Goal: Information Seeking & Learning: Check status

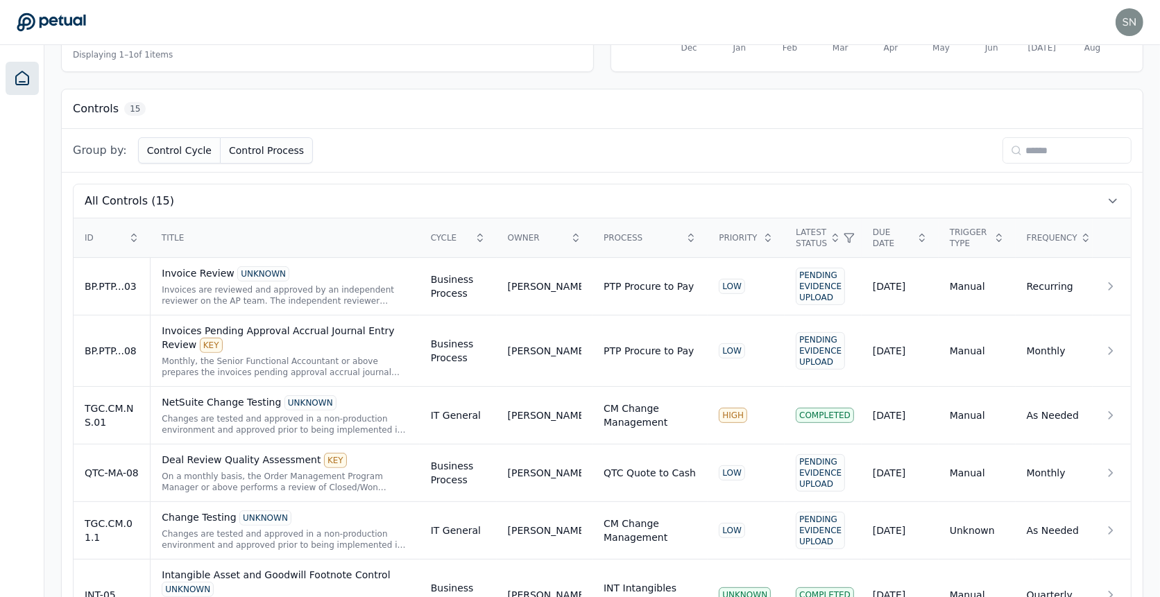
scroll to position [299, 0]
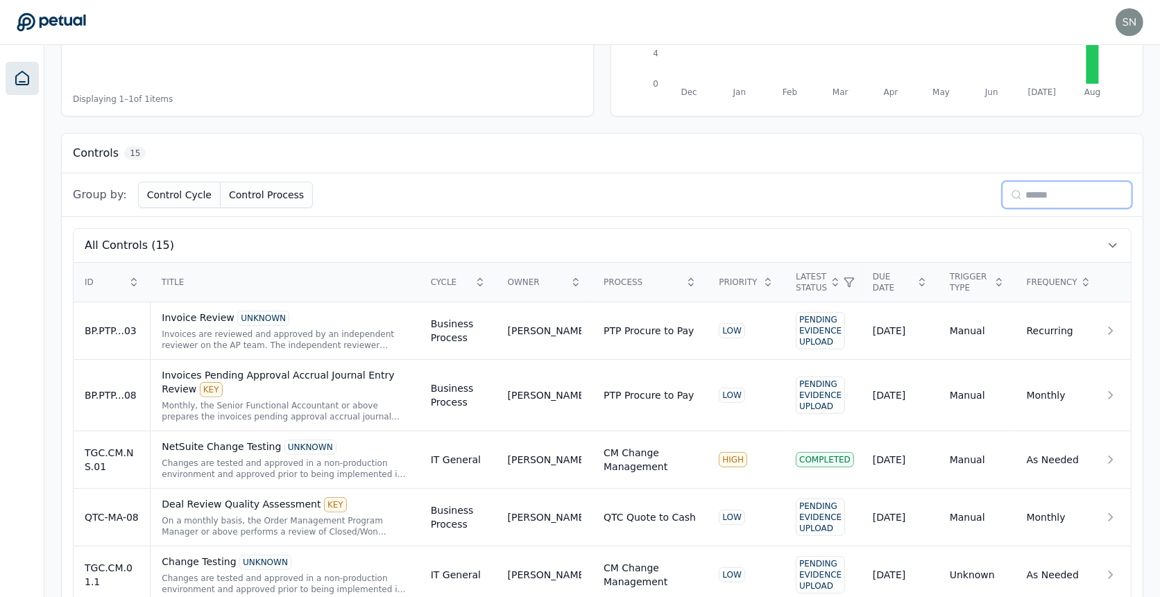
click at [1037, 199] on input at bounding box center [1067, 195] width 129 height 26
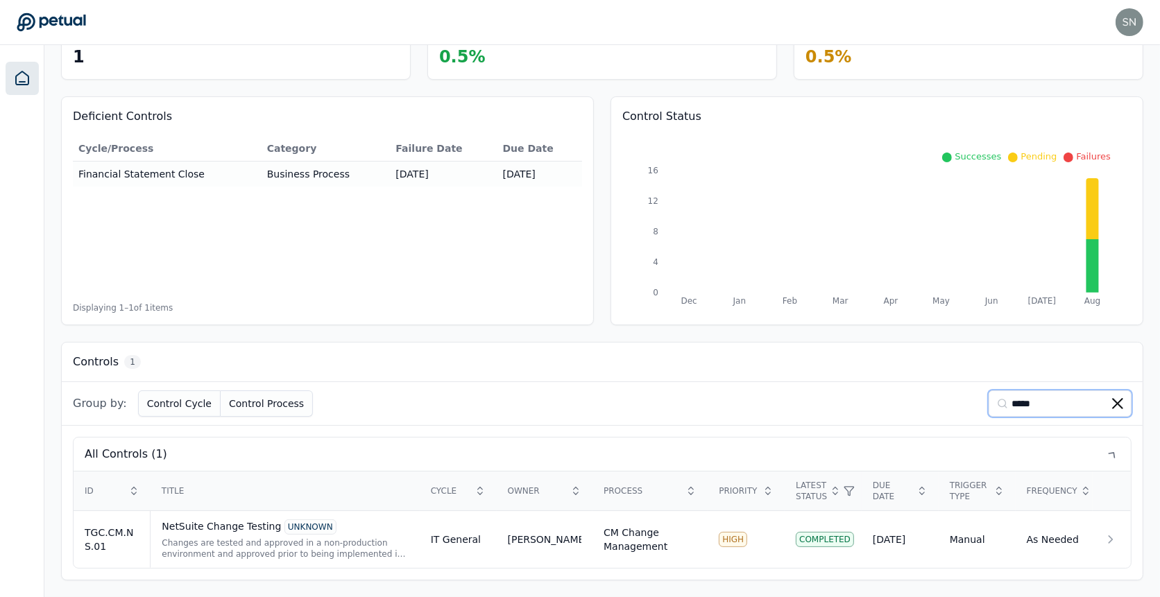
scroll to position [85, 0]
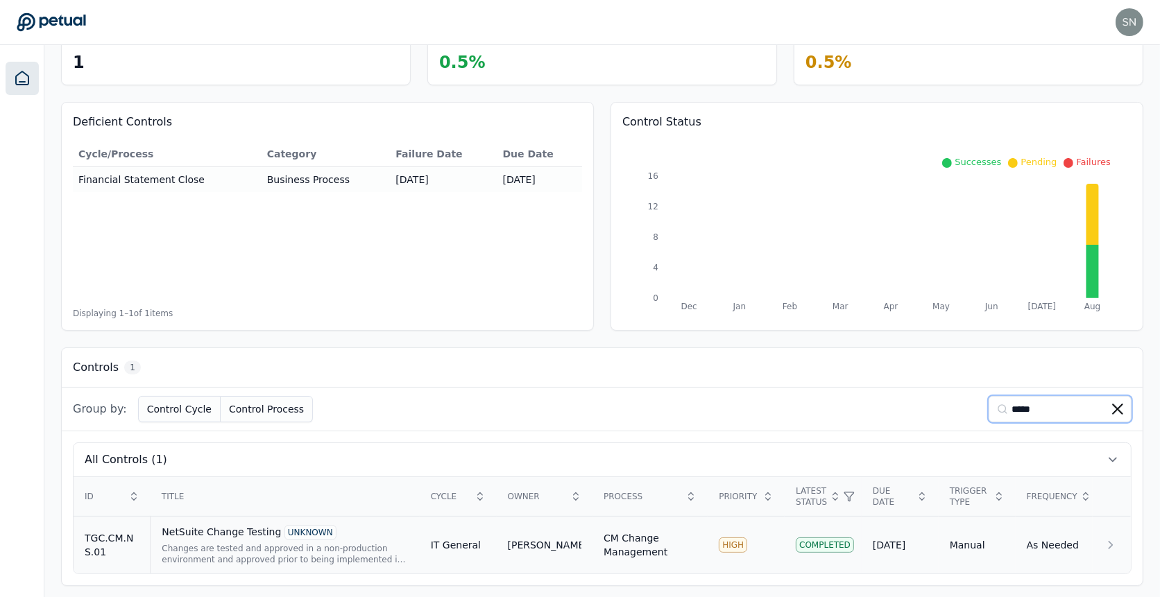
type input "*****"
click at [224, 534] on div "NetSuite Change Testing UNKNOWN" at bounding box center [285, 532] width 246 height 15
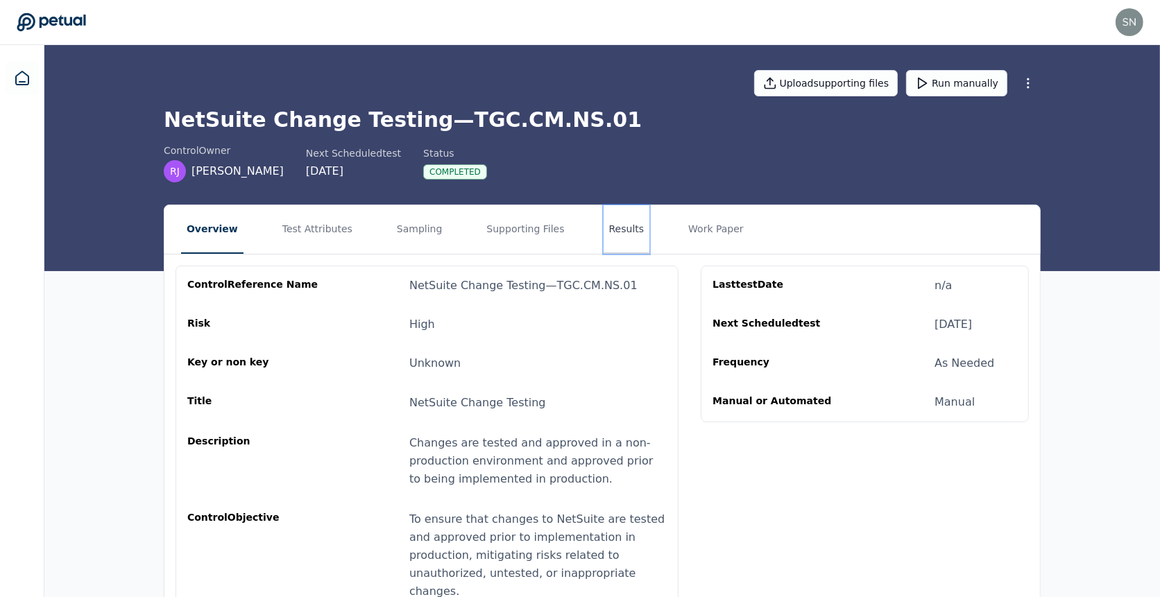
click at [604, 239] on button "Results" at bounding box center [627, 229] width 46 height 49
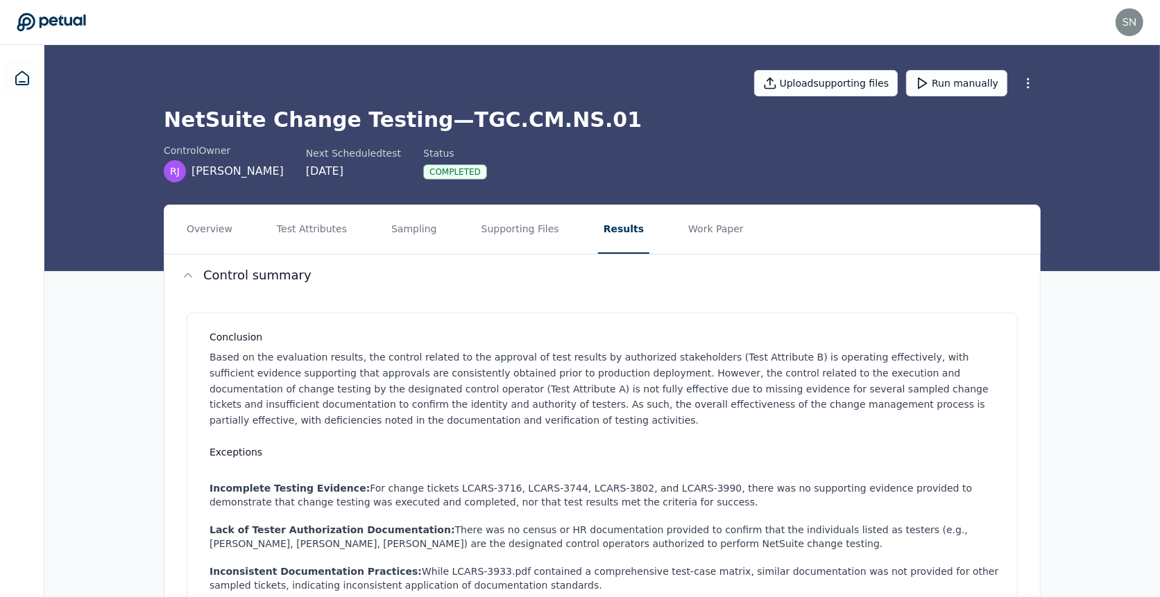
click at [566, 401] on p "Based on the evaluation results, the control related to the approval of test re…" at bounding box center [605, 389] width 791 height 79
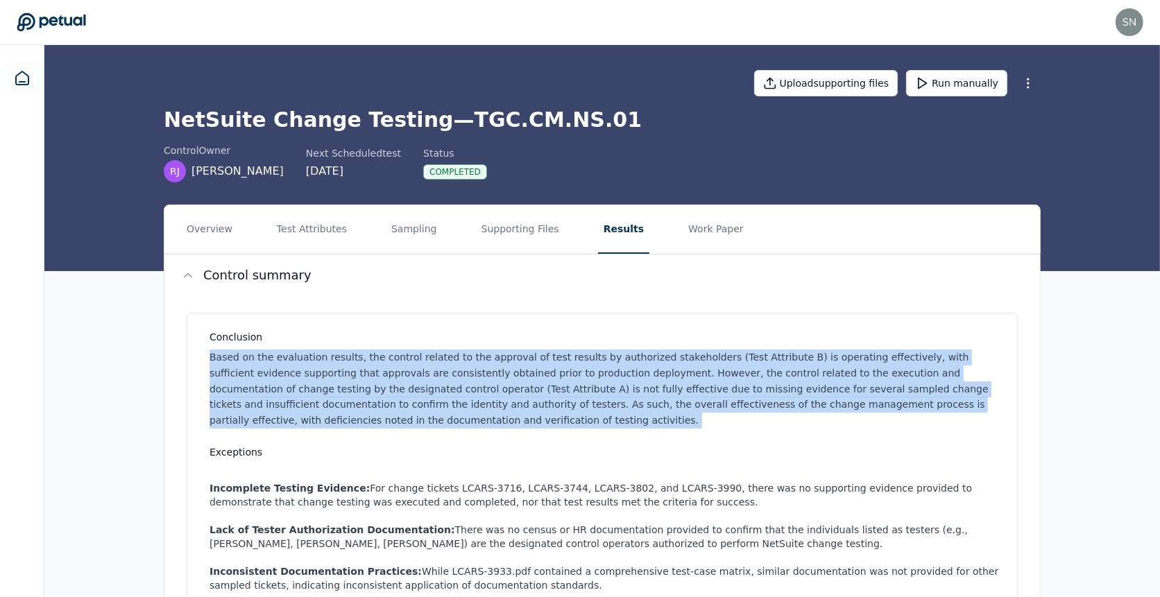
click at [566, 401] on p "Based on the evaluation results, the control related to the approval of test re…" at bounding box center [605, 389] width 791 height 79
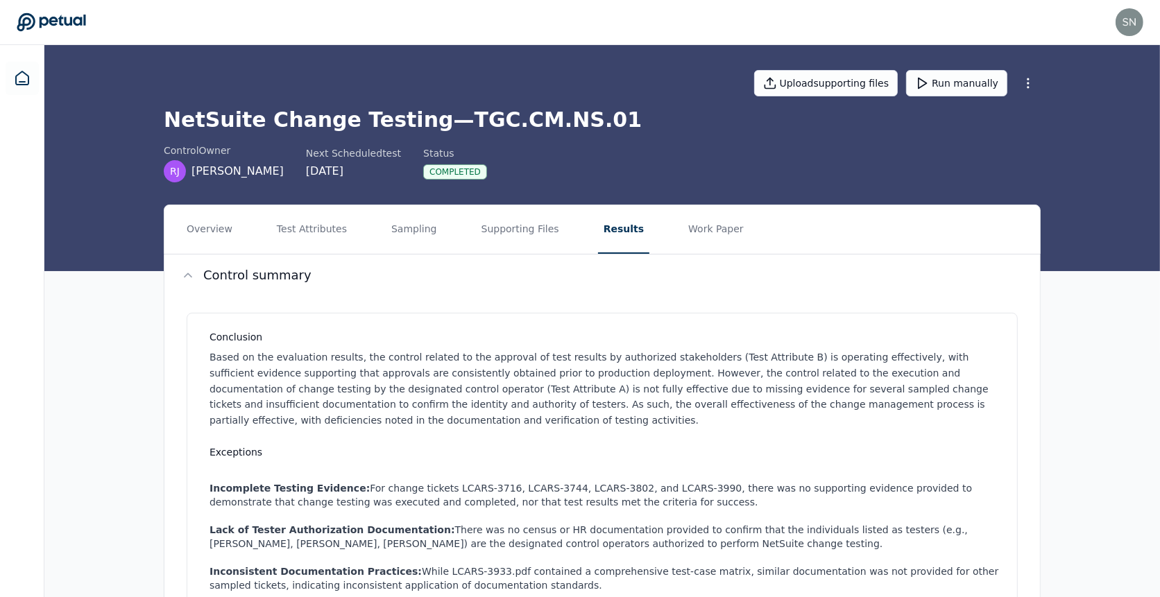
click at [602, 358] on p "Based on the evaluation results, the control related to the approval of test re…" at bounding box center [605, 389] width 791 height 79
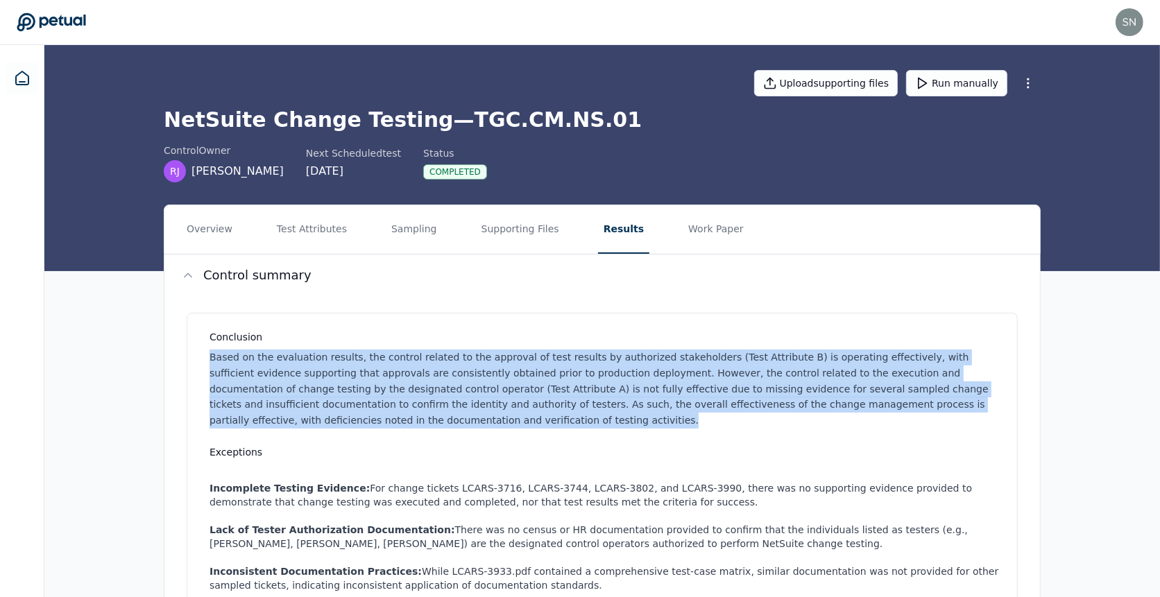
drag, startPoint x: 595, startPoint y: 414, endPoint x: 617, endPoint y: 332, distance: 84.8
click at [617, 332] on div "Conclusion Based on the evaluation results, the control related to the approval…" at bounding box center [605, 379] width 791 height 99
click at [617, 332] on h3 "Conclusion" at bounding box center [605, 337] width 791 height 14
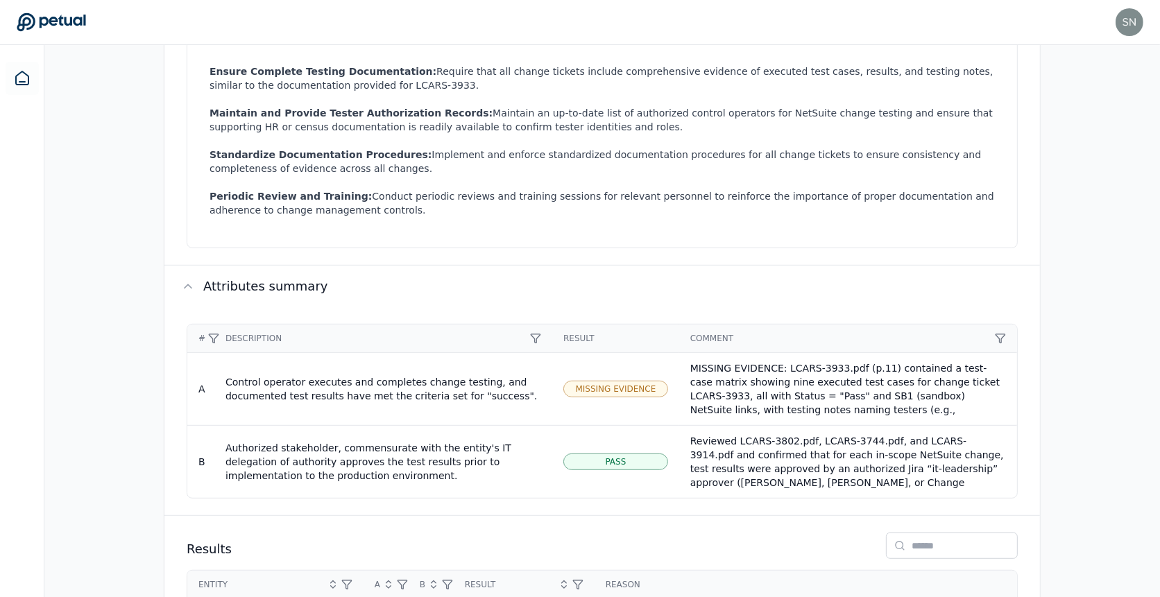
scroll to position [697, 0]
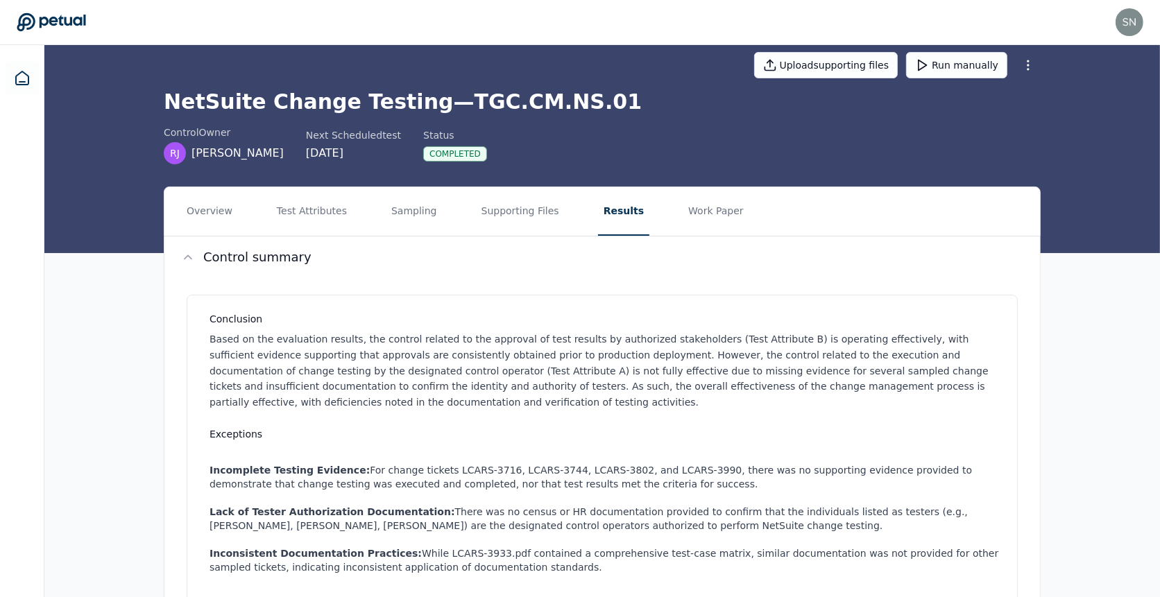
scroll to position [7, 0]
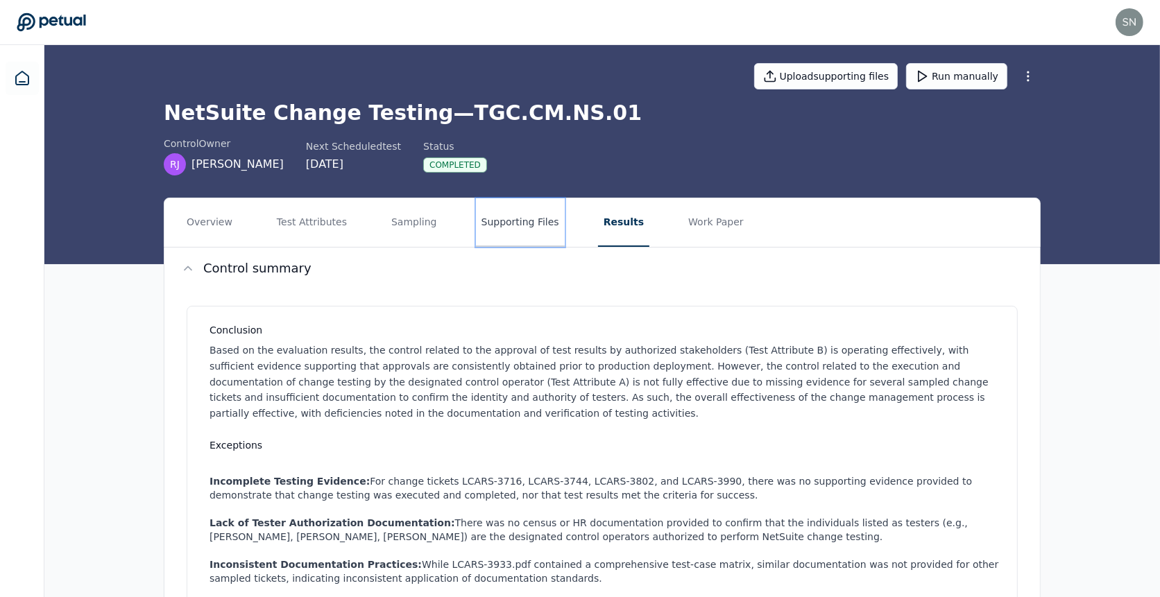
click at [496, 227] on button "Supporting Files" at bounding box center [520, 222] width 89 height 49
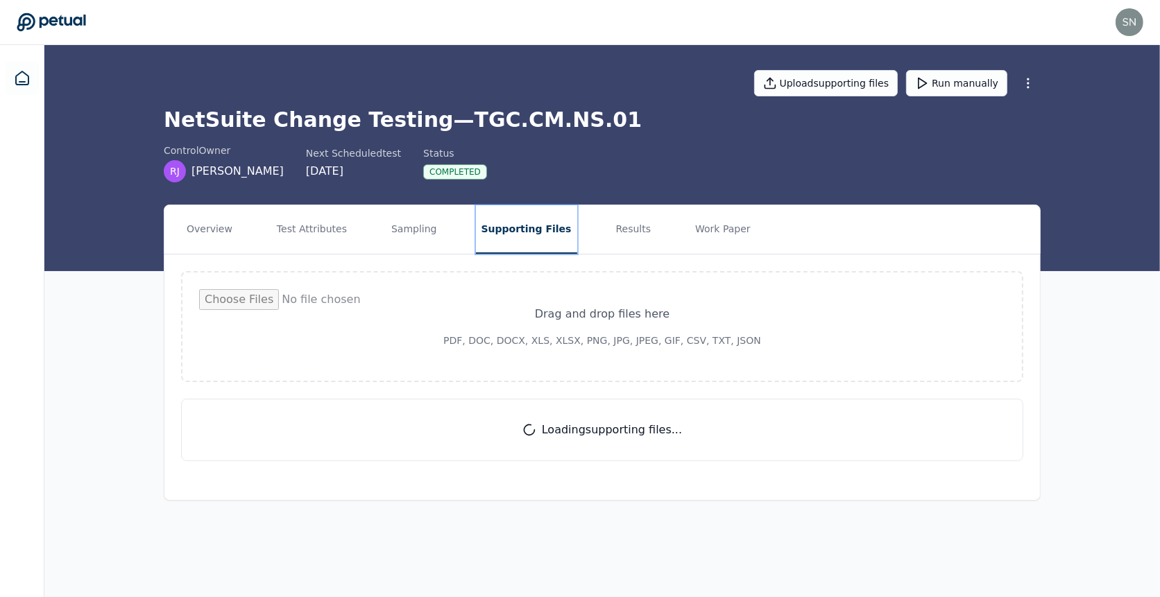
scroll to position [0, 0]
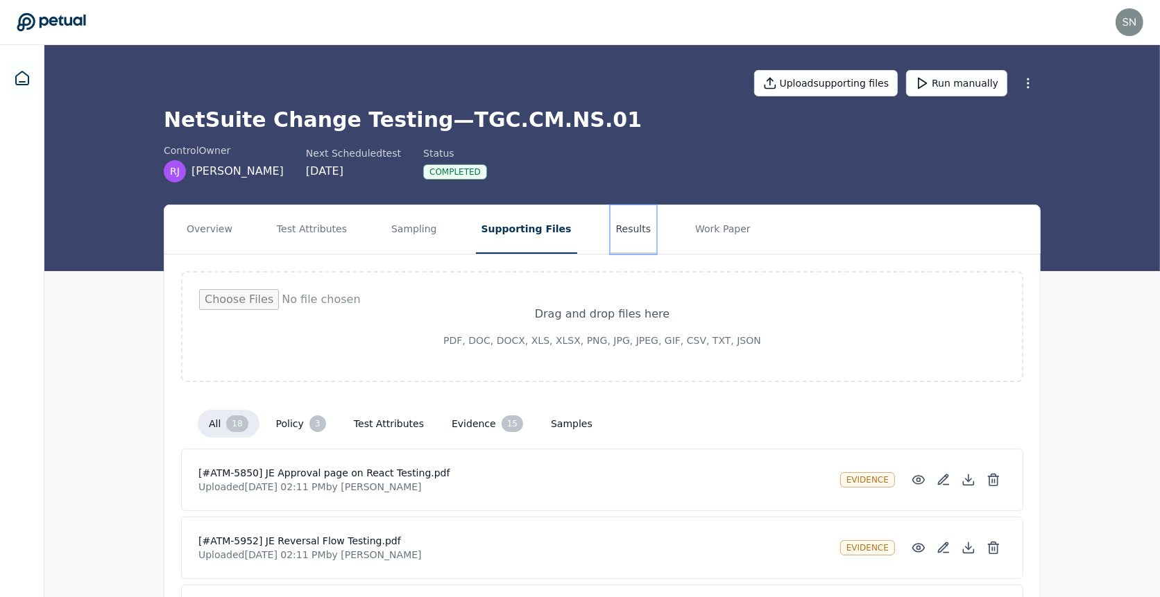
click at [611, 227] on button "Results" at bounding box center [634, 229] width 46 height 49
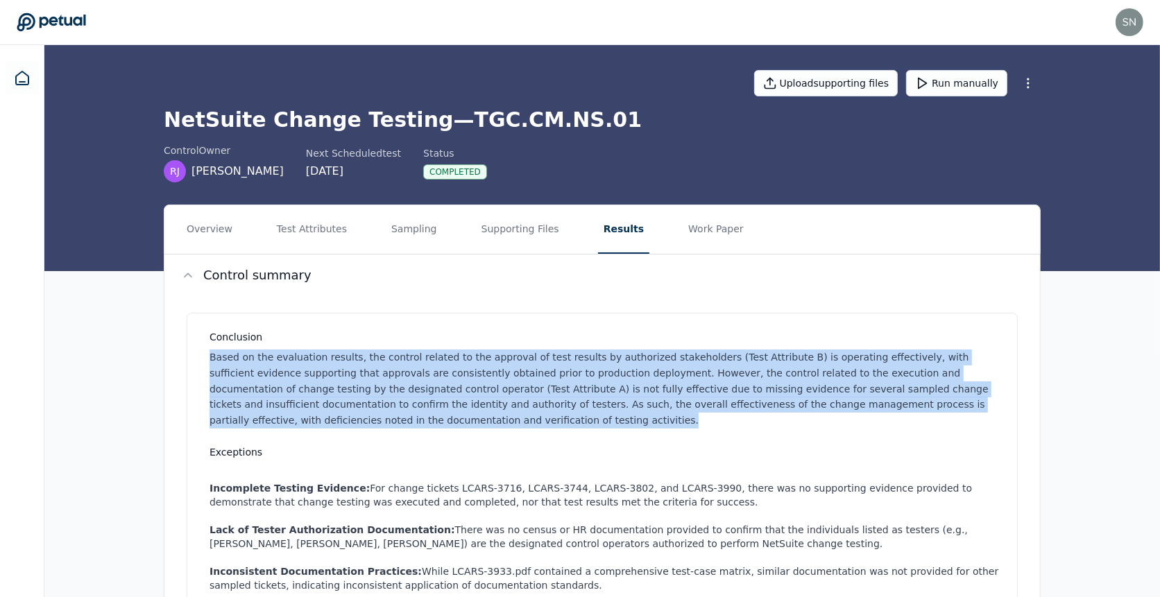
drag, startPoint x: 618, startPoint y: 416, endPoint x: 587, endPoint y: 339, distance: 83.5
click at [587, 339] on div "Conclusion Based on the evaluation results, the control related to the approval…" at bounding box center [605, 379] width 791 height 99
click at [343, 229] on button "Test Attributes" at bounding box center [311, 229] width 81 height 49
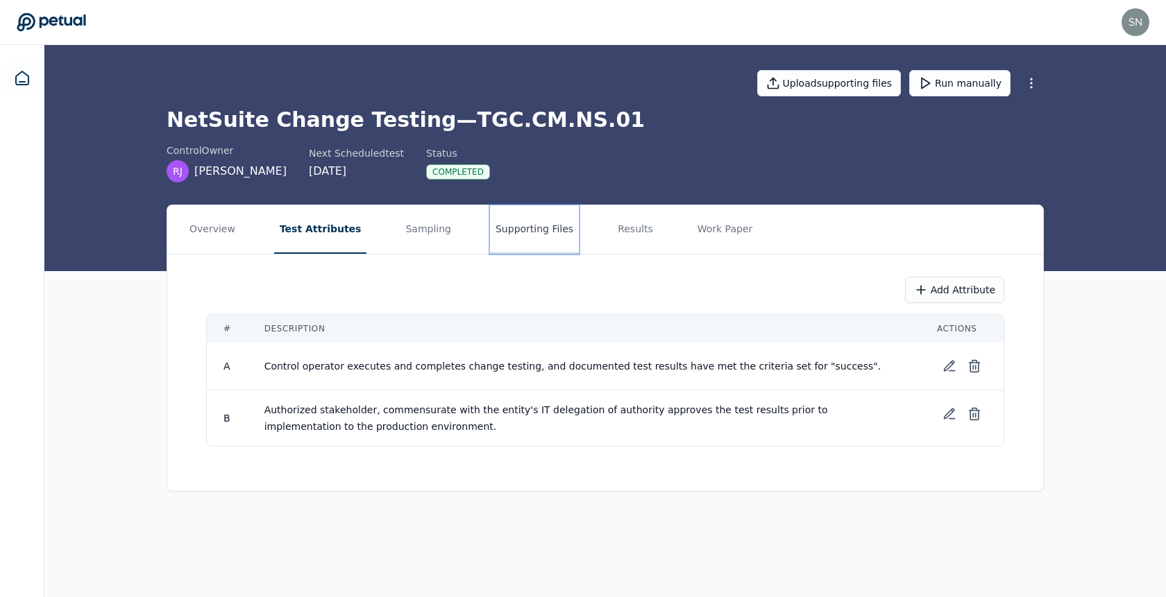
click at [510, 243] on button "Supporting Files" at bounding box center [534, 229] width 89 height 49
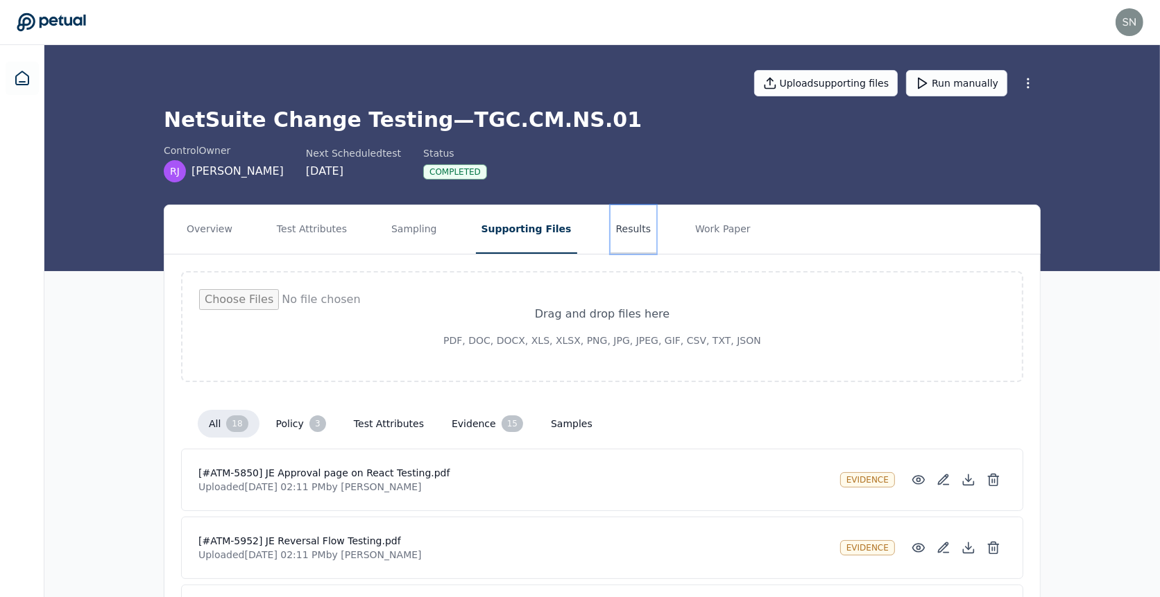
click at [611, 244] on button "Results" at bounding box center [634, 229] width 46 height 49
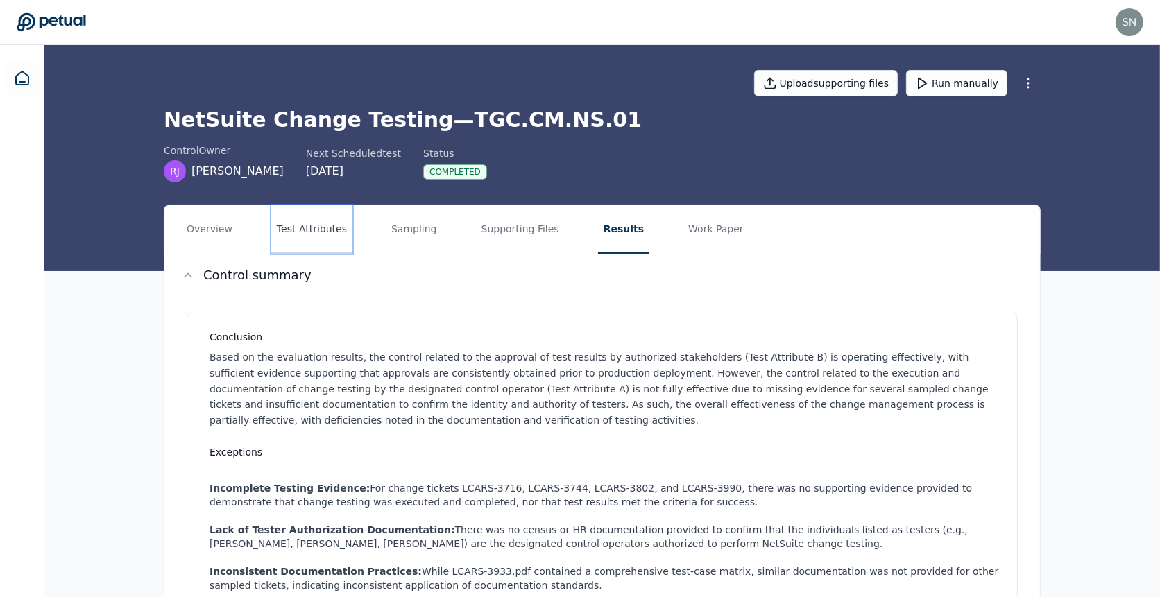
click at [328, 232] on button "Test Attributes" at bounding box center [311, 229] width 81 height 49
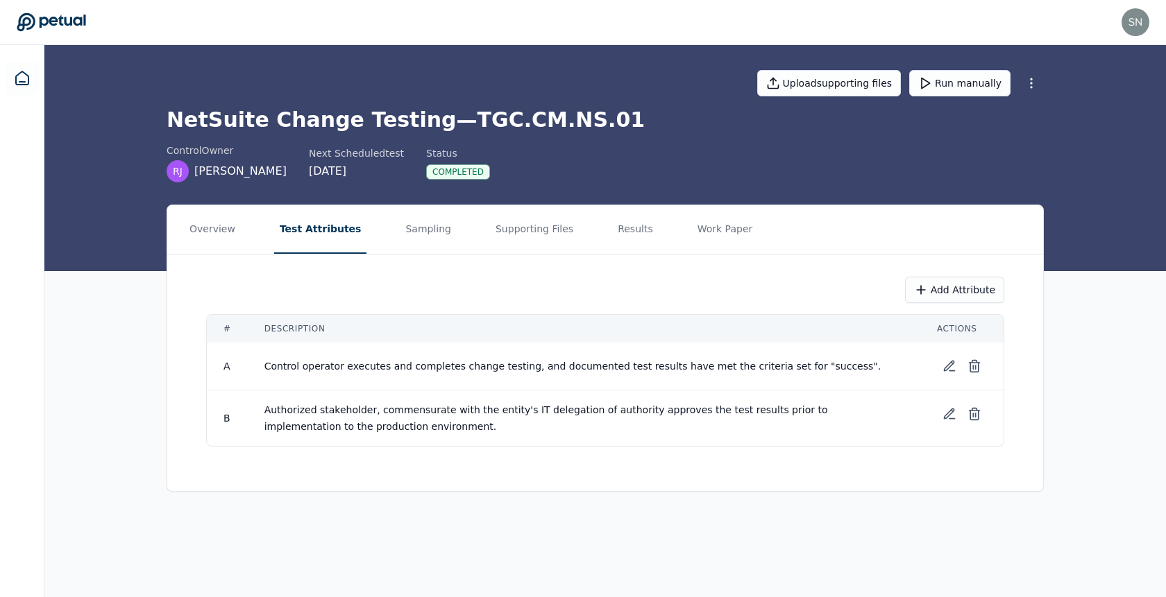
click at [520, 361] on span "Control operator executes and completes change testing, and documented test res…" at bounding box center [572, 366] width 617 height 11
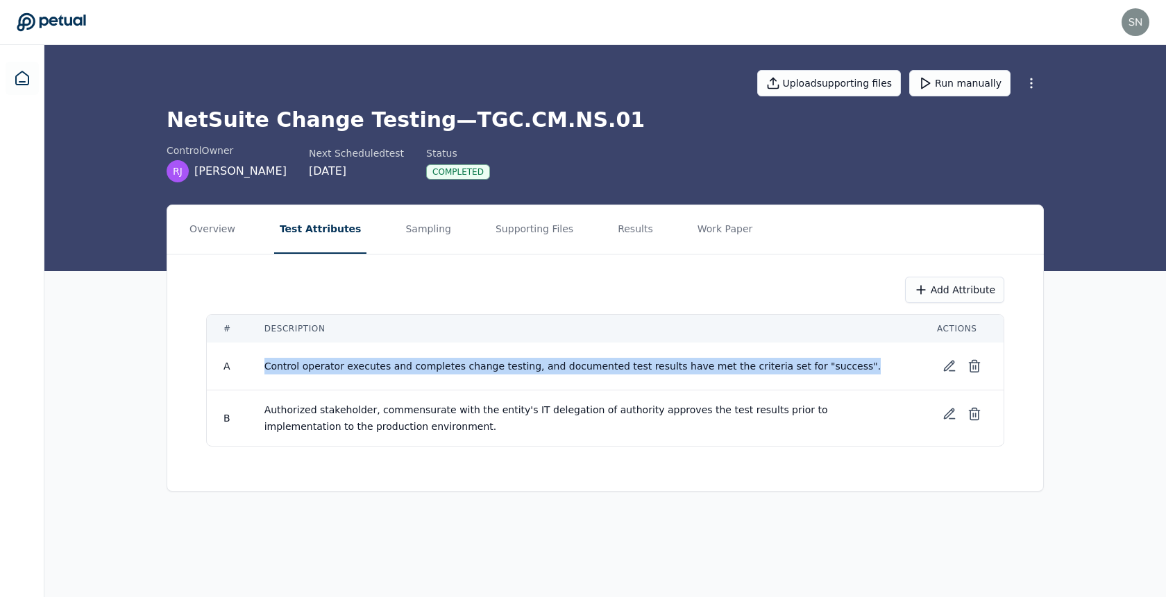
click at [520, 361] on span "Control operator executes and completes change testing, and documented test res…" at bounding box center [572, 366] width 617 height 11
click at [612, 229] on button "Results" at bounding box center [635, 229] width 46 height 49
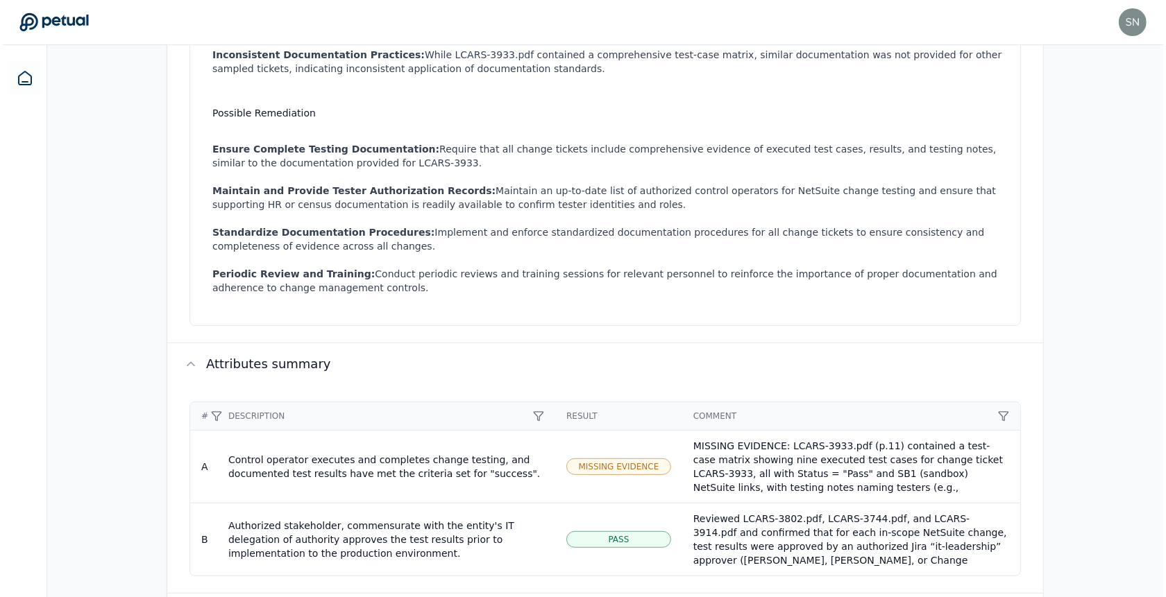
scroll to position [697, 0]
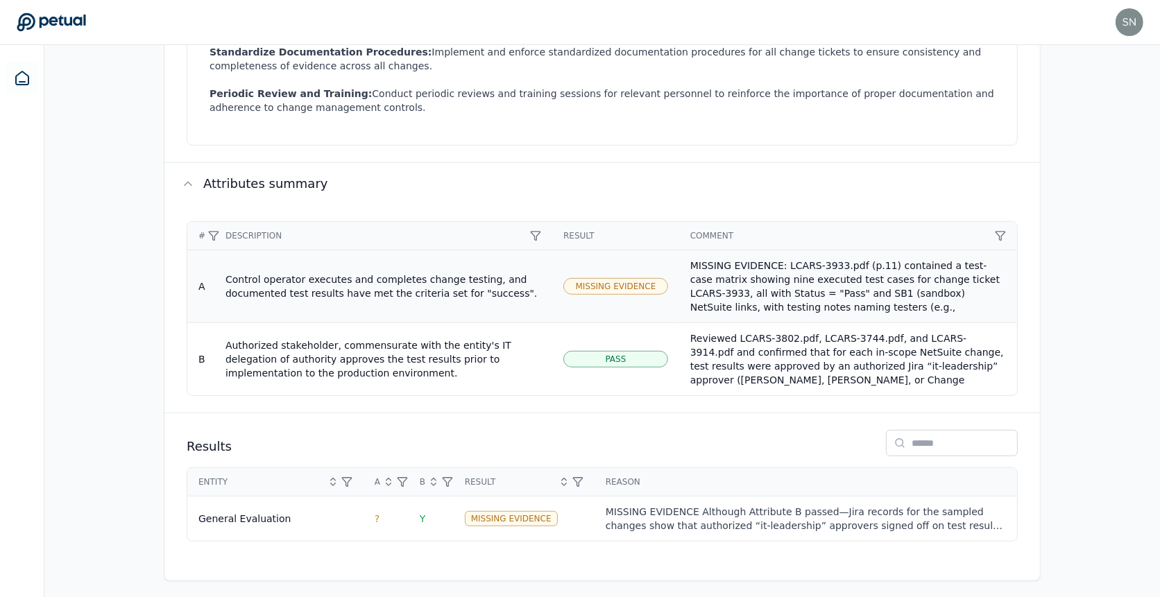
click at [747, 279] on div "MISSING EVIDENCE: LCARS-3933.pdf (p.11) contained a test-case matrix showing ni…" at bounding box center [848, 328] width 316 height 139
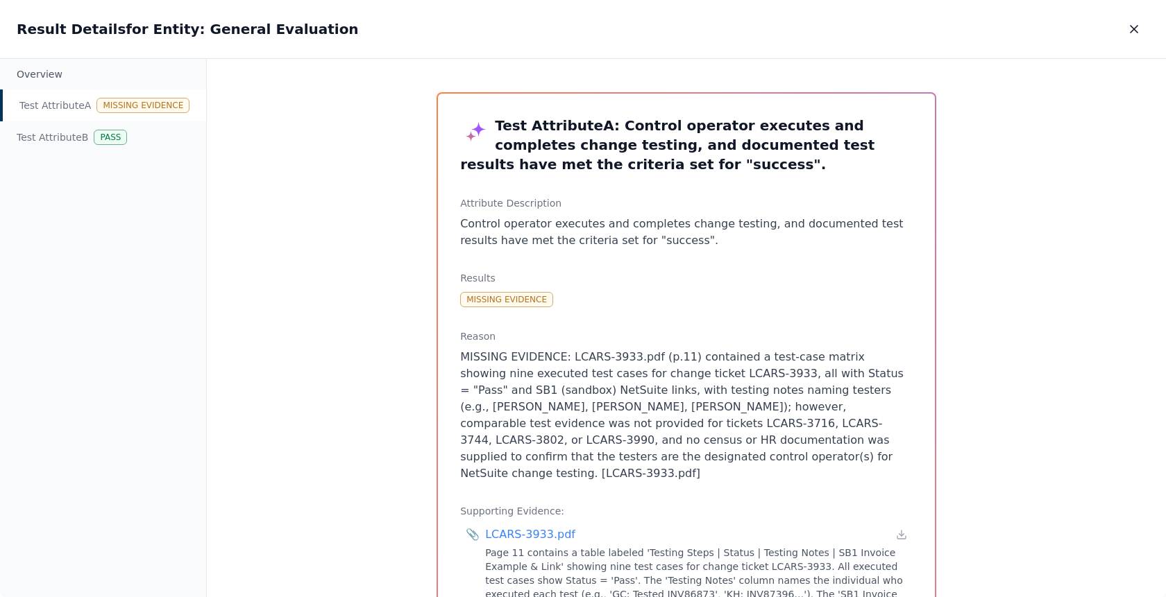
click at [22, 112] on div "Test Attribute A Missing Evidence" at bounding box center [103, 106] width 206 height 32
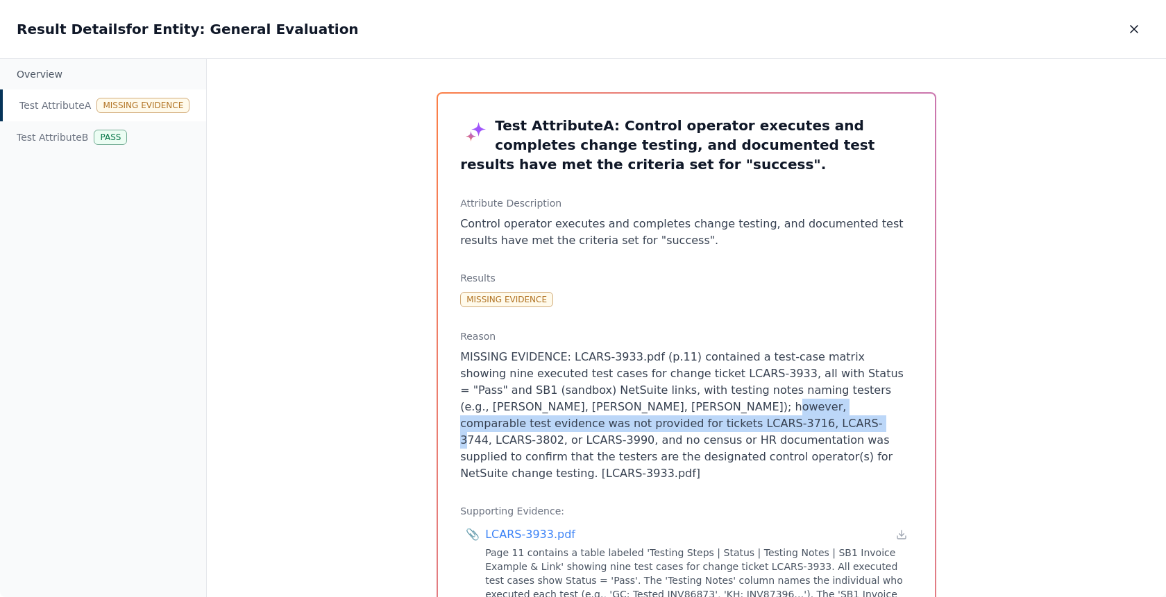
drag, startPoint x: 597, startPoint y: 409, endPoint x: 599, endPoint y: 427, distance: 18.8
click at [599, 427] on p "MISSING EVIDENCE: LCARS-3933.pdf (p.11) contained a test-case matrix showing ni…" at bounding box center [686, 415] width 452 height 133
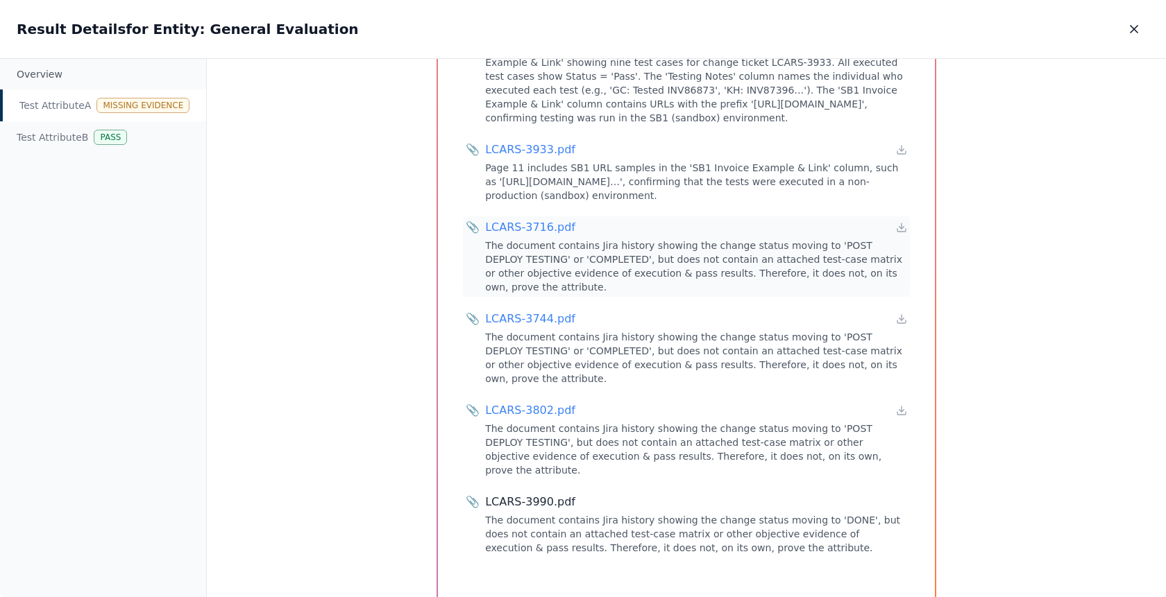
scroll to position [518, 0]
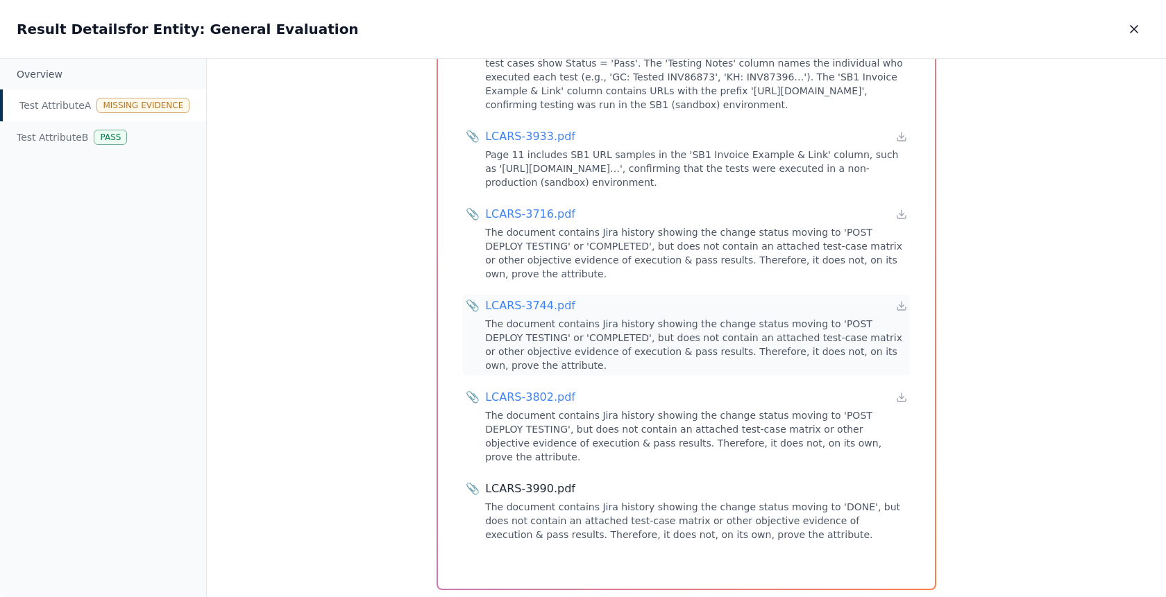
click at [535, 298] on div "LCARS-3744.pdf" at bounding box center [530, 306] width 90 height 17
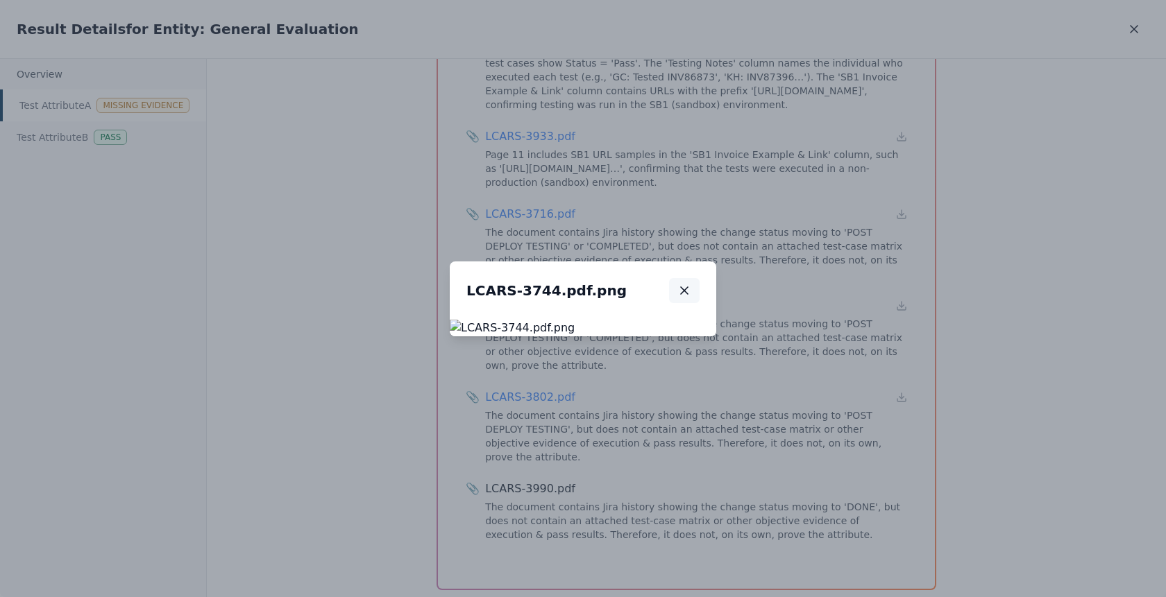
click at [699, 278] on button "button" at bounding box center [684, 290] width 31 height 25
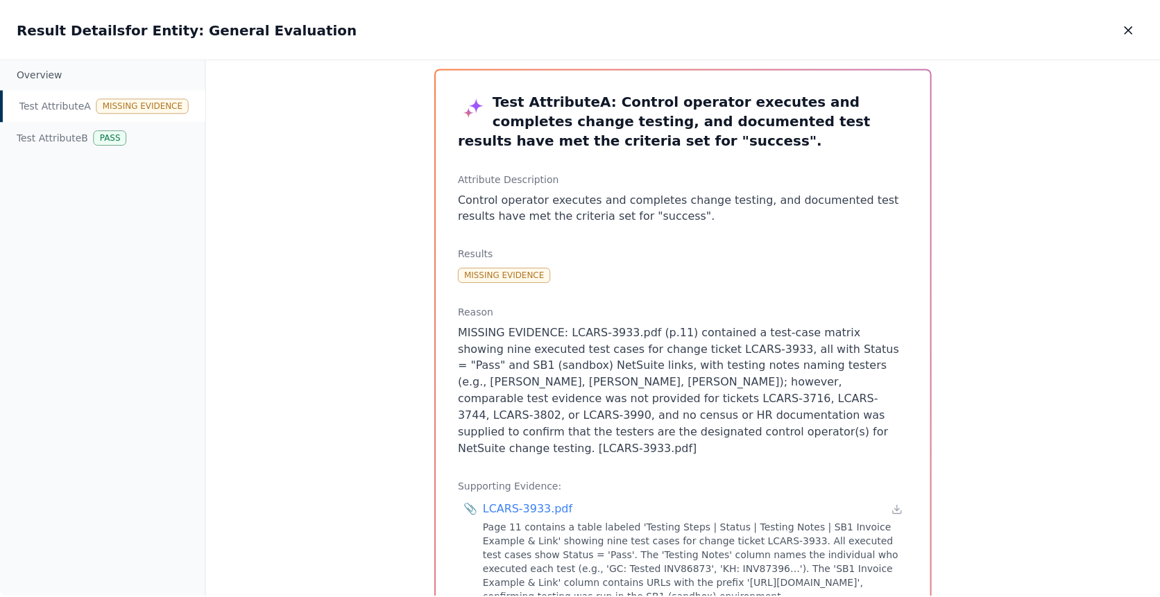
scroll to position [0, 0]
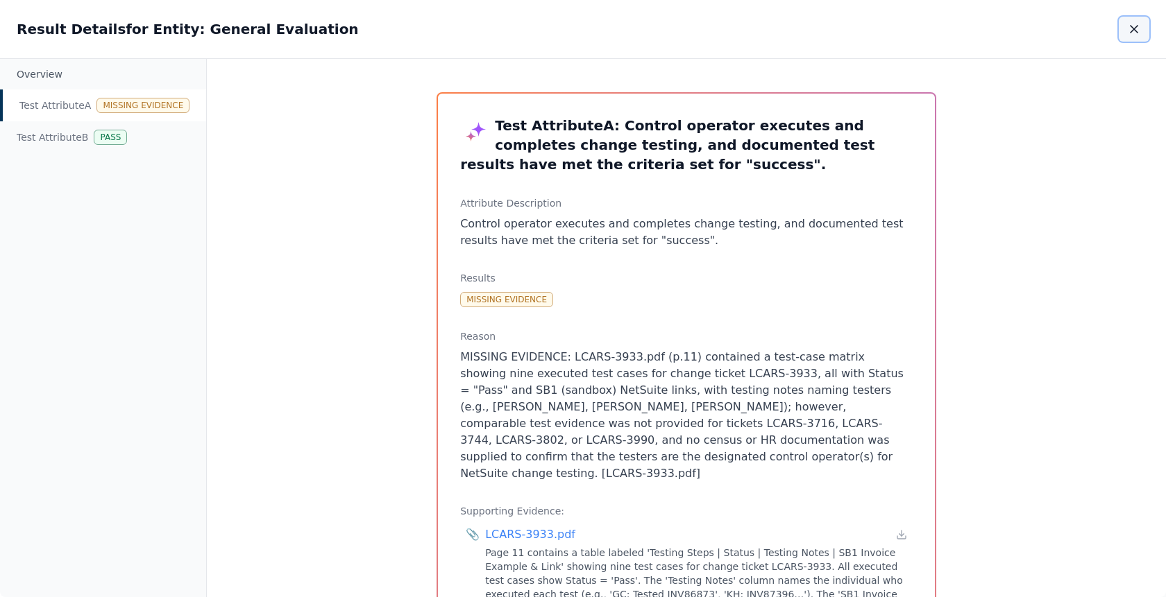
click at [1128, 33] on icon "button" at bounding box center [1134, 29] width 14 height 14
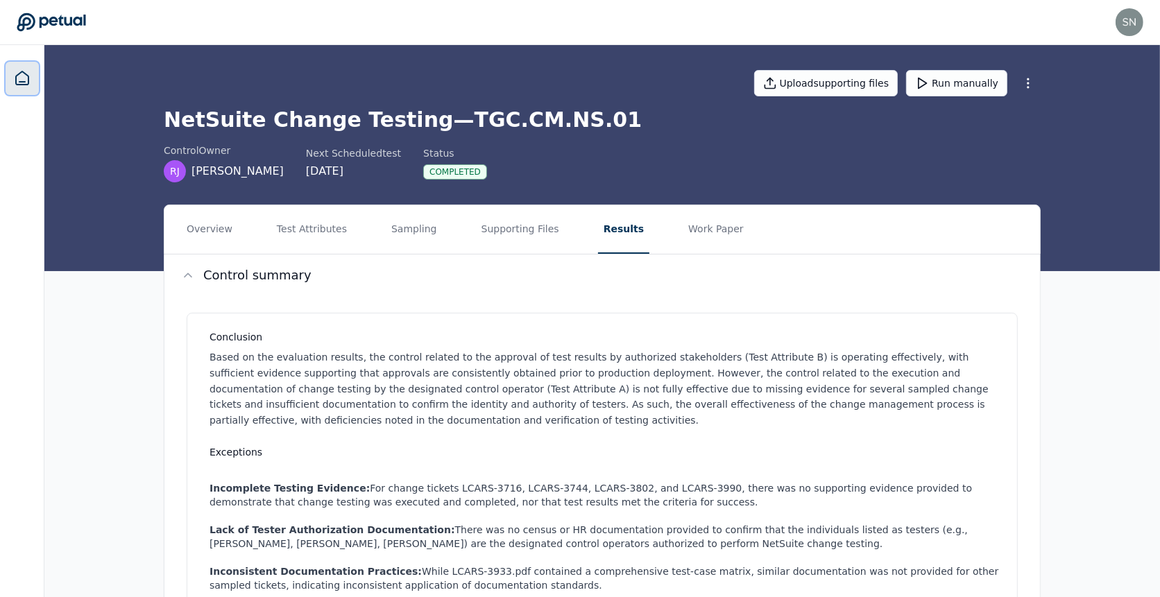
click at [21, 80] on icon at bounding box center [22, 78] width 17 height 17
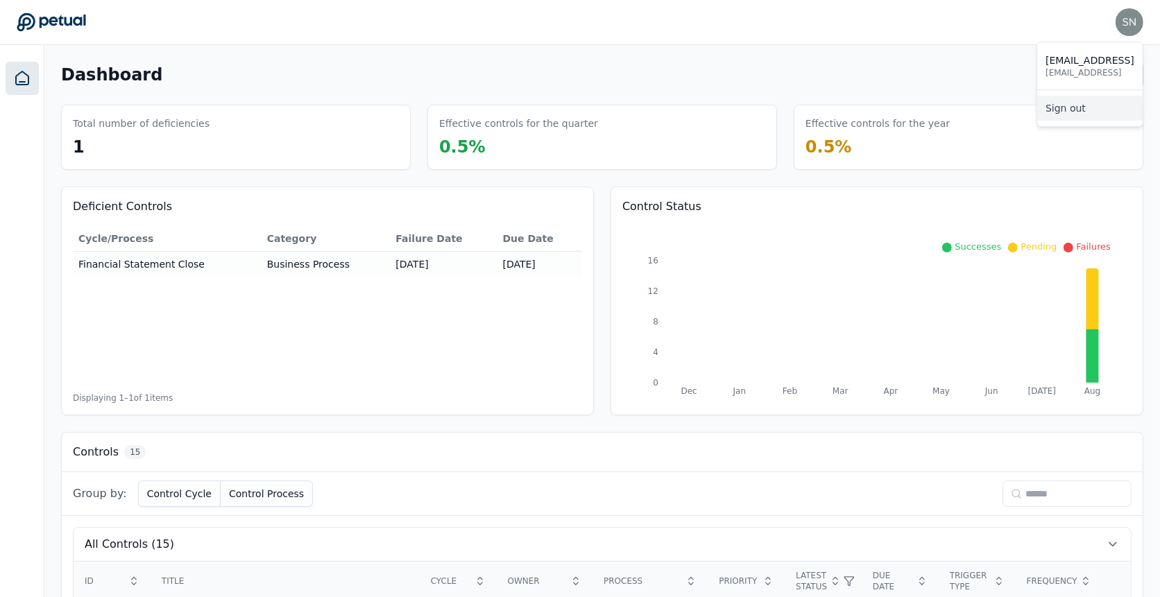
click at [1083, 110] on link "Sign out" at bounding box center [1089, 108] width 105 height 25
